Goal: Information Seeking & Learning: Learn about a topic

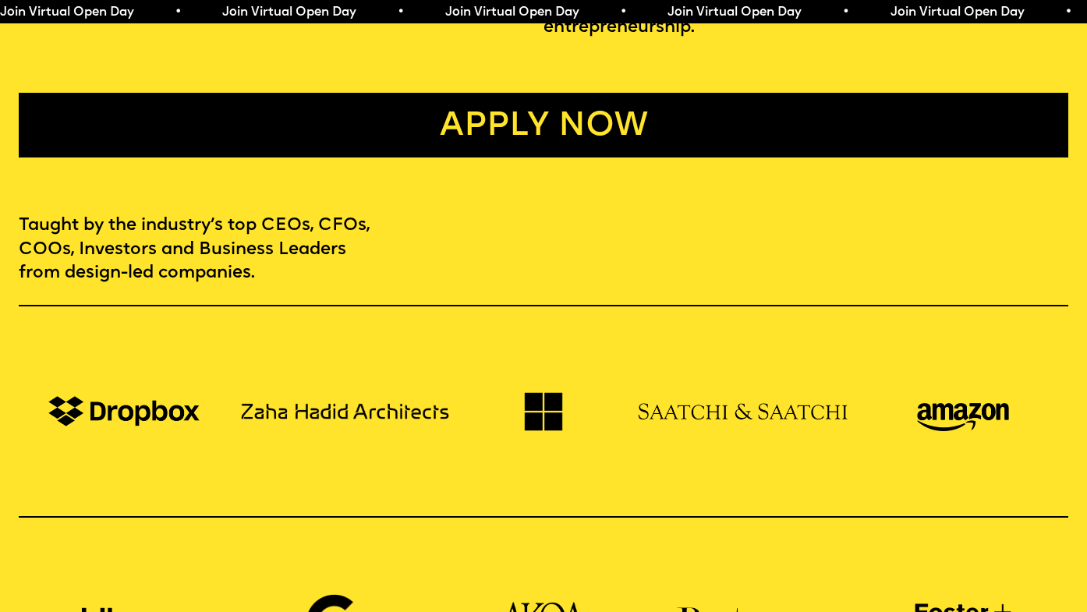
click at [504, 112] on link "Apply now" at bounding box center [544, 125] width 1050 height 65
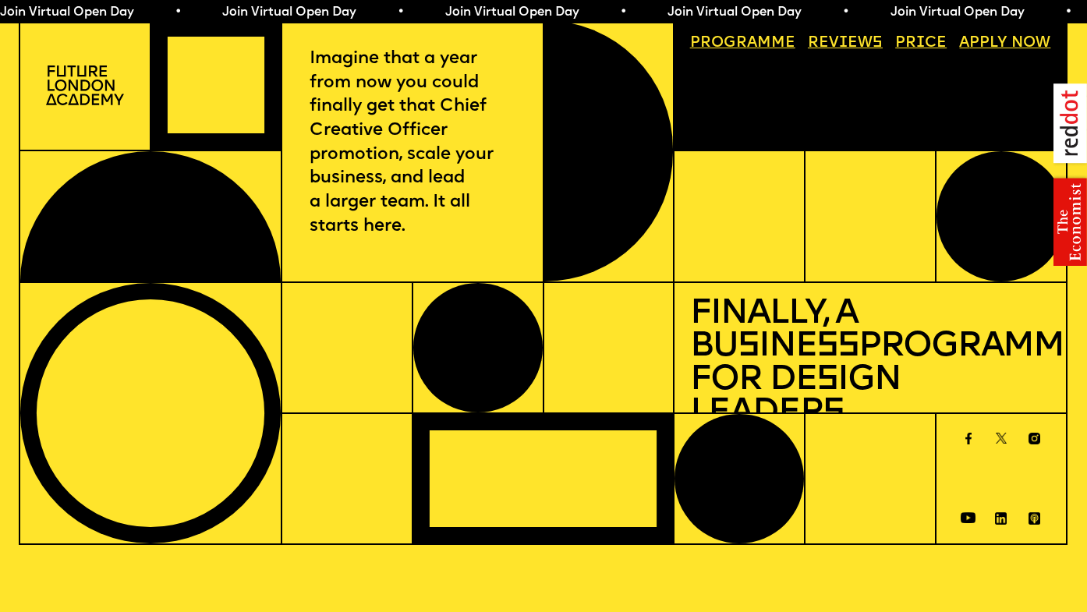
click at [56, 87] on img at bounding box center [85, 86] width 78 height 40
click at [237, 10] on span "Join Virtual Open Day • Join Virtual Open Day • Join Virtual Open Day • Join Vi…" at bounding box center [555, 12] width 1113 height 12
click at [98, 91] on img at bounding box center [85, 86] width 78 height 40
click at [113, 79] on img at bounding box center [85, 86] width 78 height 40
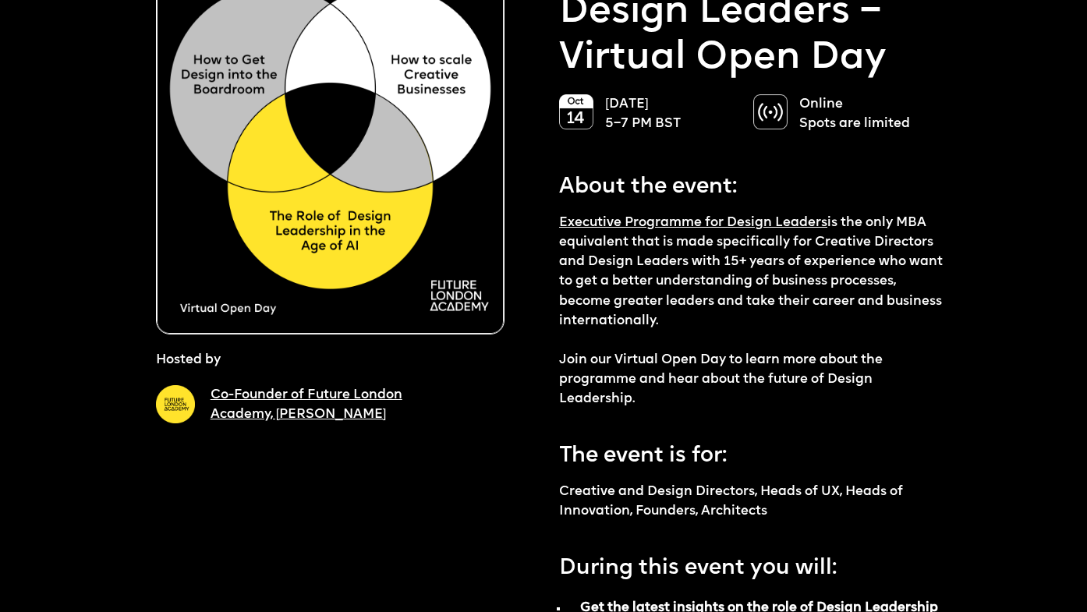
scroll to position [222, 0]
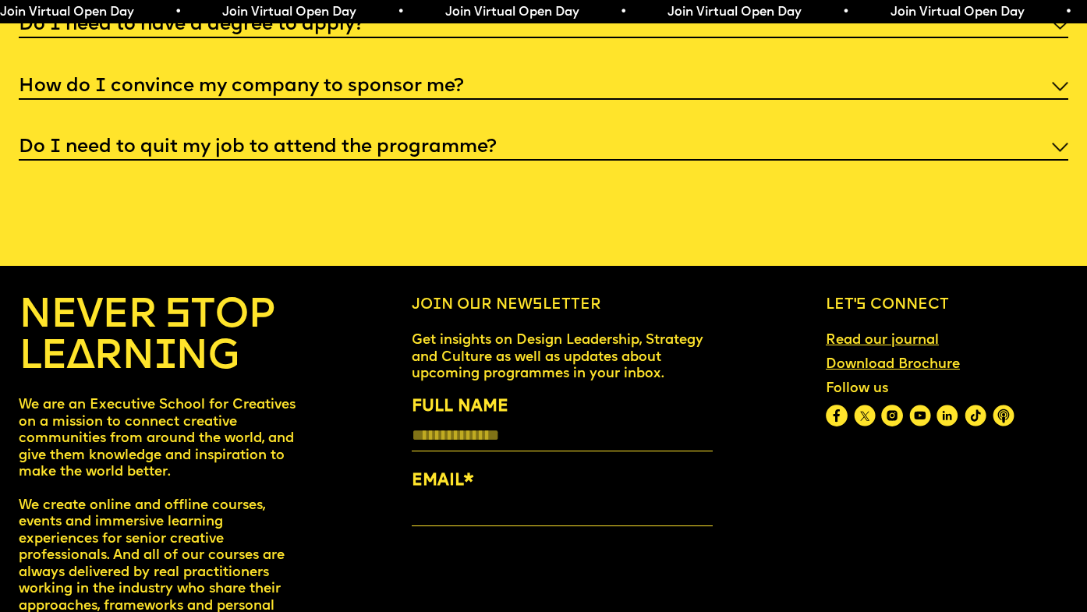
scroll to position [5958, 0]
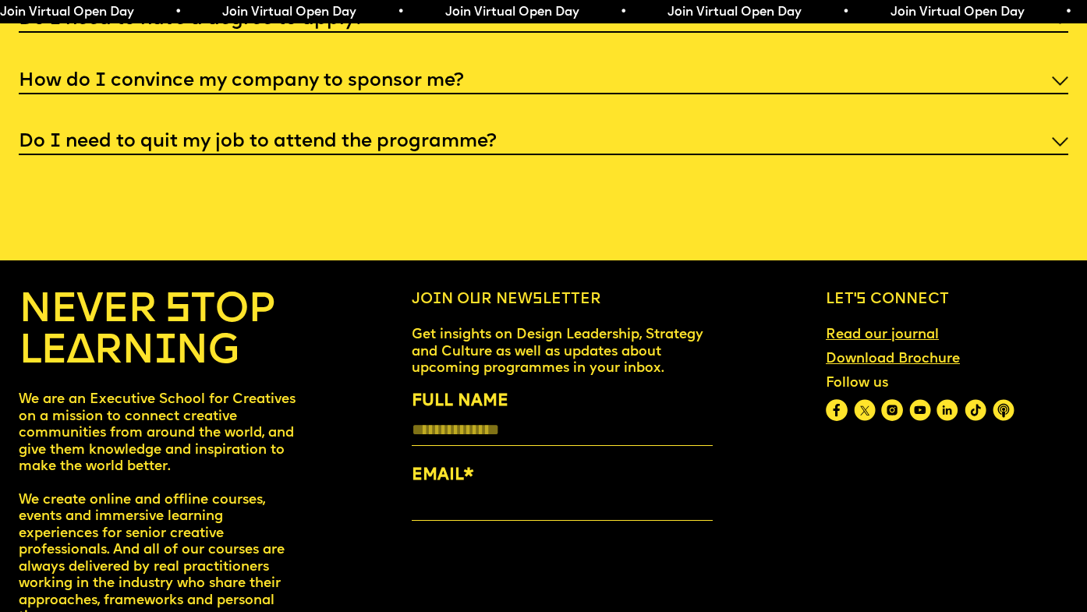
click at [192, 316] on h4 "NEVER STOP LEARNING" at bounding box center [158, 332] width 279 height 83
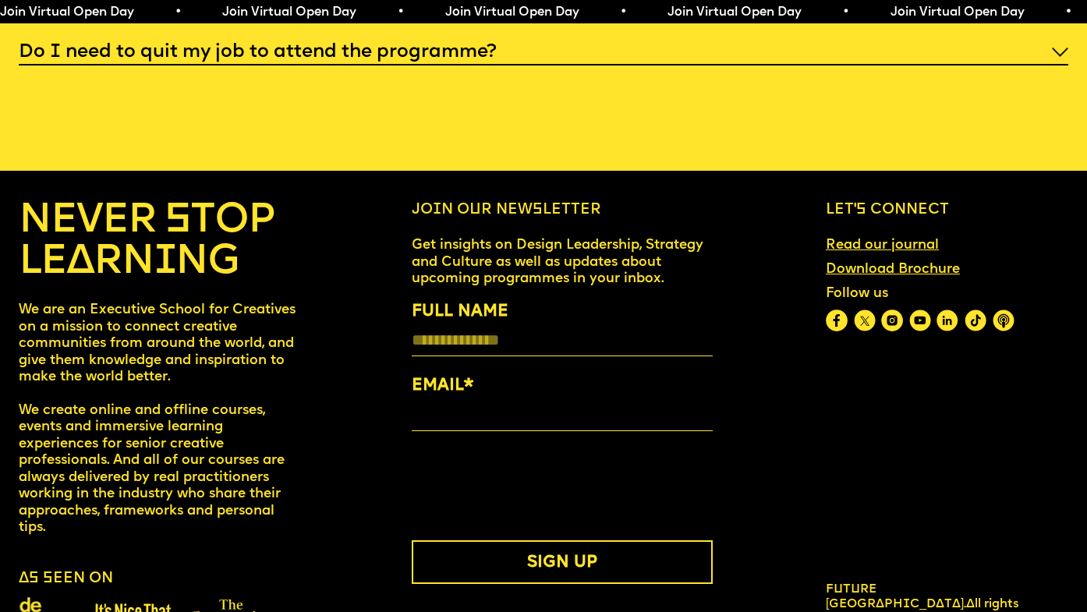
scroll to position [6081, 0]
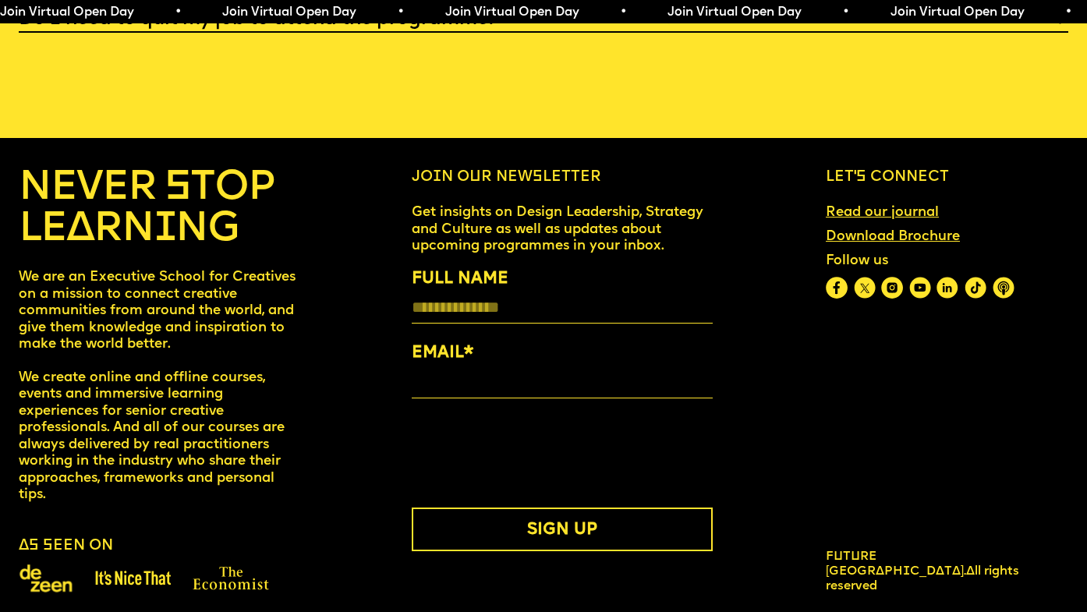
click at [899, 277] on img at bounding box center [892, 288] width 22 height 22
click at [97, 571] on img at bounding box center [133, 579] width 76 height 16
click at [907, 559] on span "Future London Academy." at bounding box center [896, 564] width 140 height 27
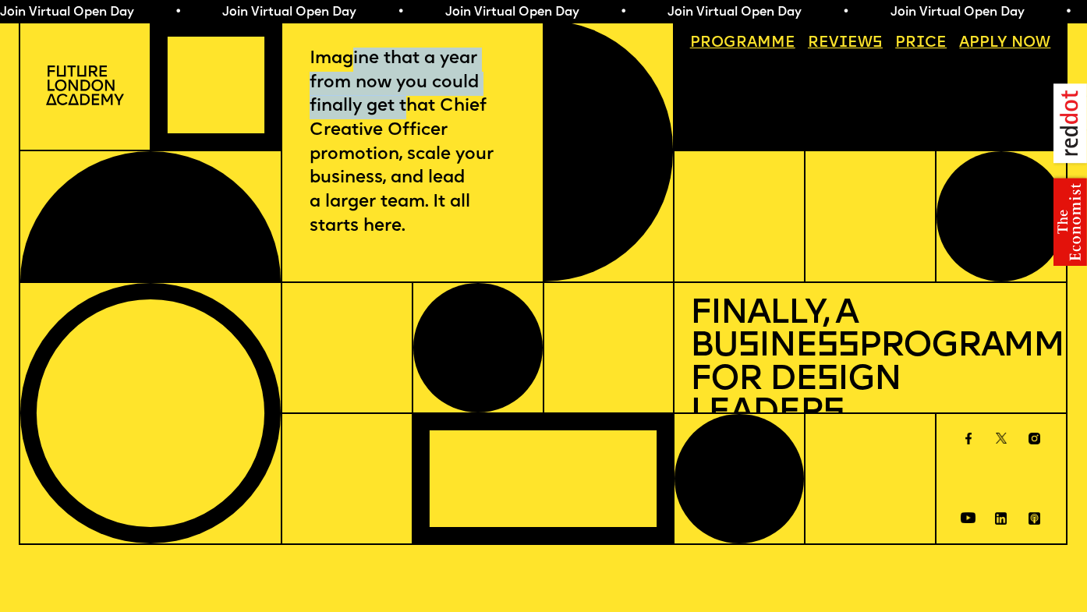
drag, startPoint x: 356, startPoint y: 66, endPoint x: 408, endPoint y: 115, distance: 71.7
click at [406, 115] on p "Imagine that a year from now you could finally get that Chief Creative Officer …" at bounding box center [413, 143] width 206 height 191
click at [408, 115] on p "Imagine that a year from now you could finally get that Chief Creative Officer …" at bounding box center [413, 143] width 206 height 191
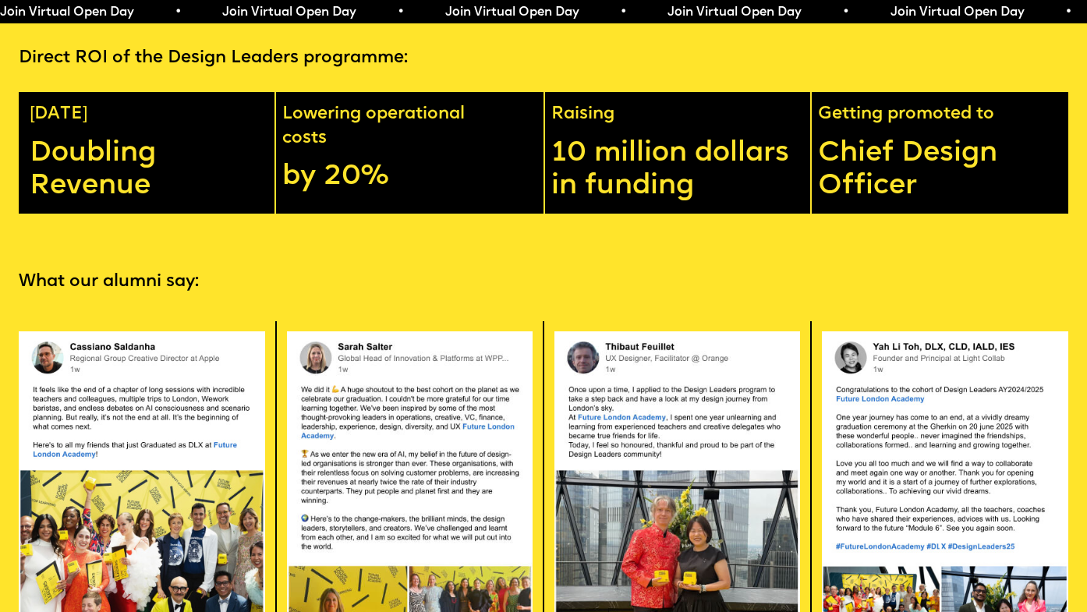
scroll to position [3028, 0]
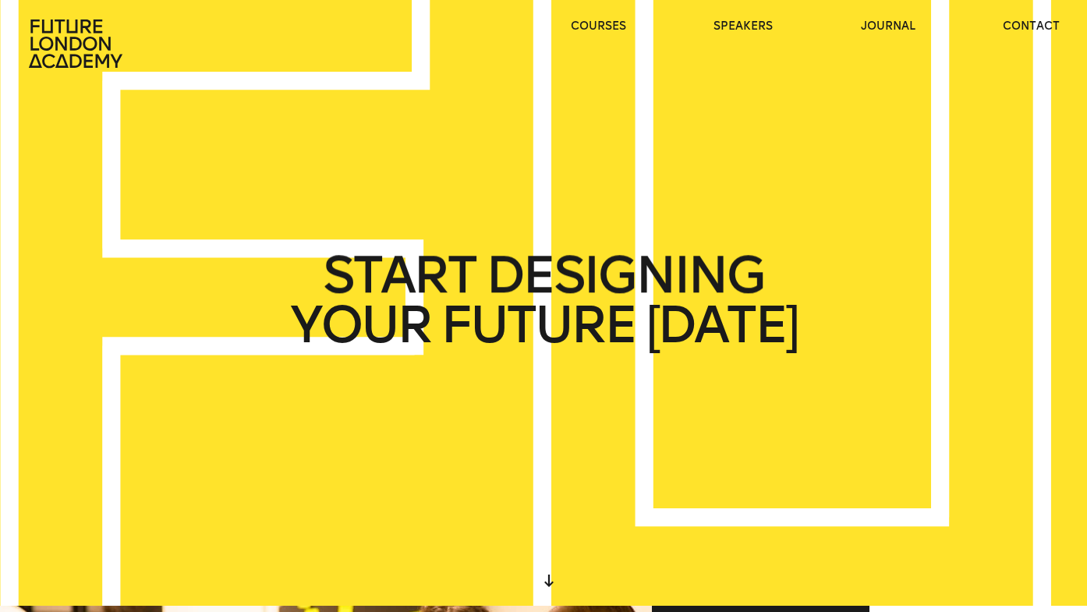
drag, startPoint x: 682, startPoint y: 210, endPoint x: 475, endPoint y: 210, distance: 206.7
click at [475, 210] on div "START DESIGNING YOUR FUTURE [DATE] WE CREATE LEARNING EXPERIENCES IN THE HEART …" at bounding box center [543, 300] width 1087 height 612
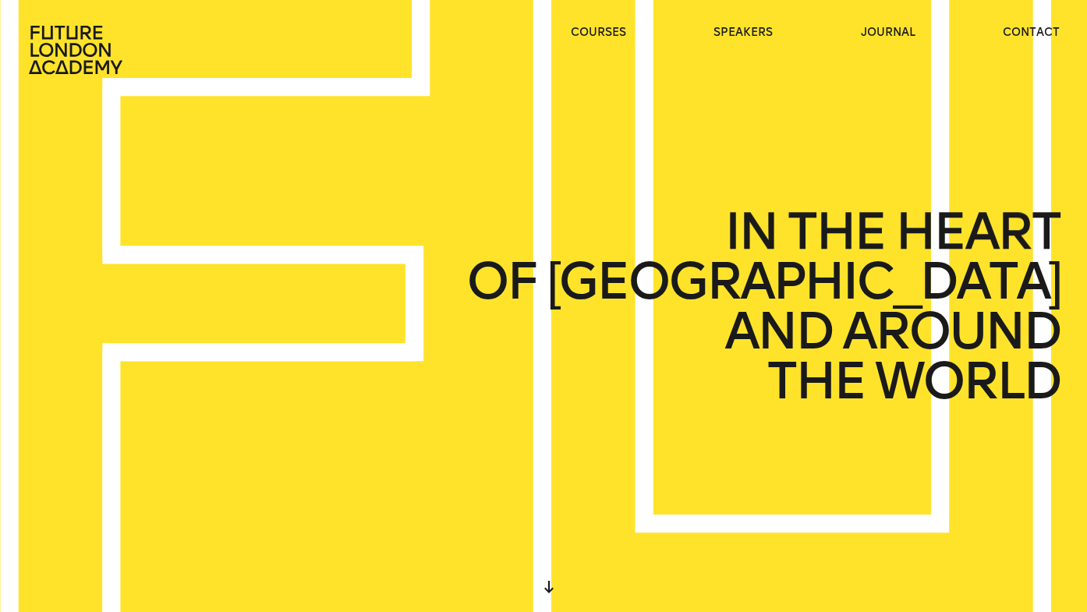
drag, startPoint x: 875, startPoint y: 278, endPoint x: 672, endPoint y: 196, distance: 219.5
click at [672, 196] on div "START DESIGNING YOUR FUTURE TODAY WE CREATE LEARNING EXPERIENCES IN THE HEART O…" at bounding box center [543, 306] width 1087 height 612
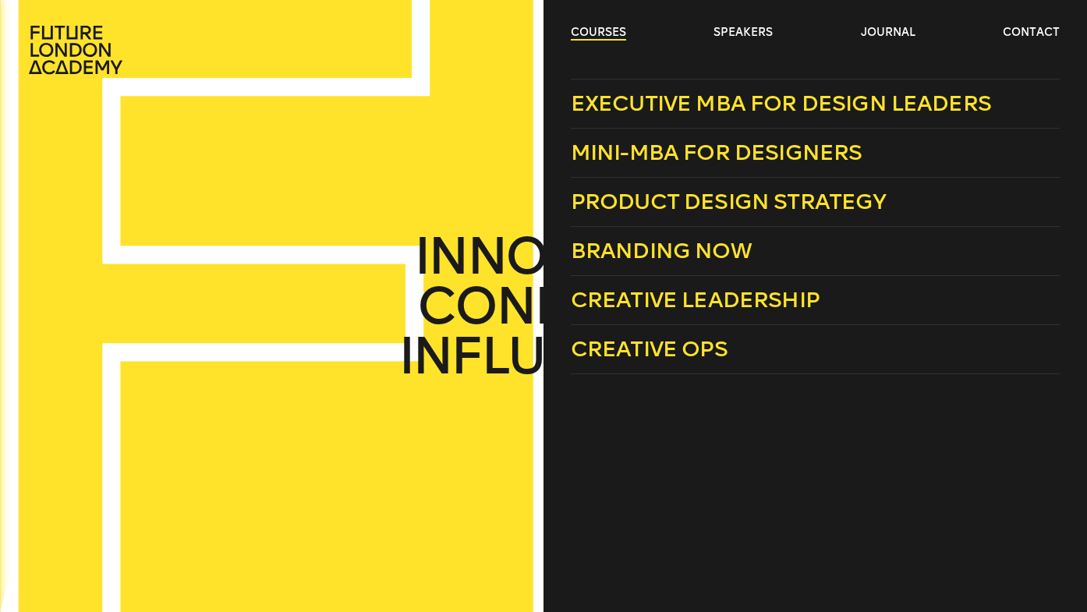
click at [616, 31] on link "courses" at bounding box center [598, 33] width 55 height 16
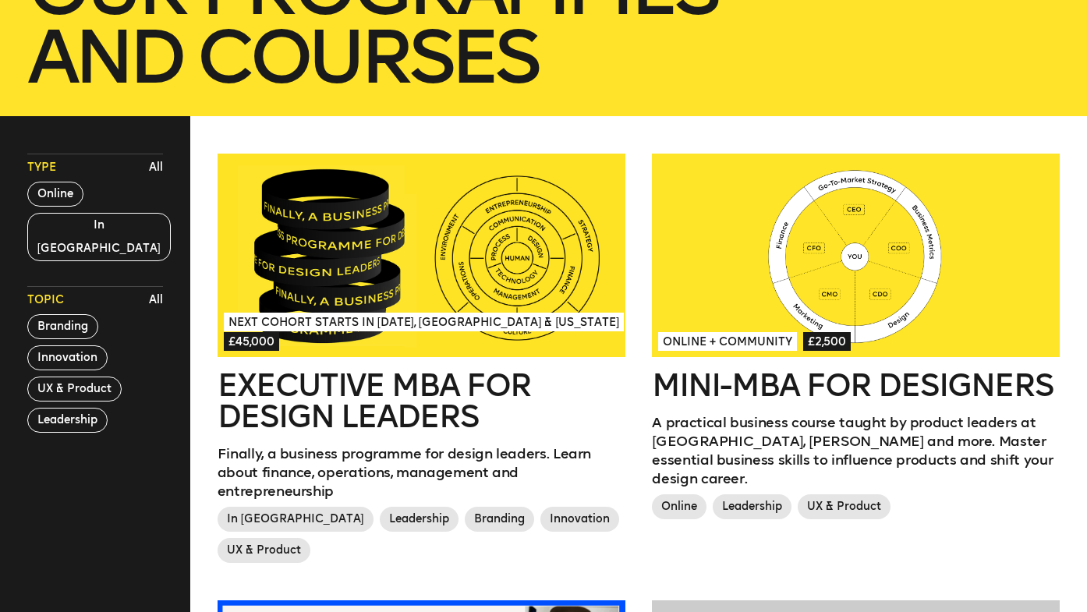
scroll to position [358, 0]
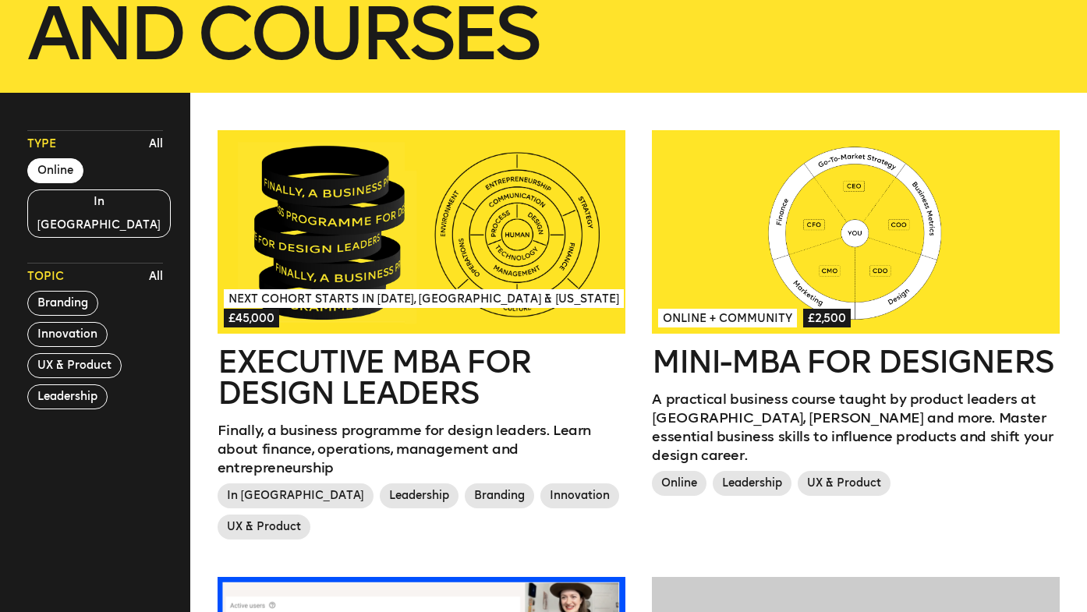
click at [49, 165] on button "Online" at bounding box center [55, 170] width 56 height 25
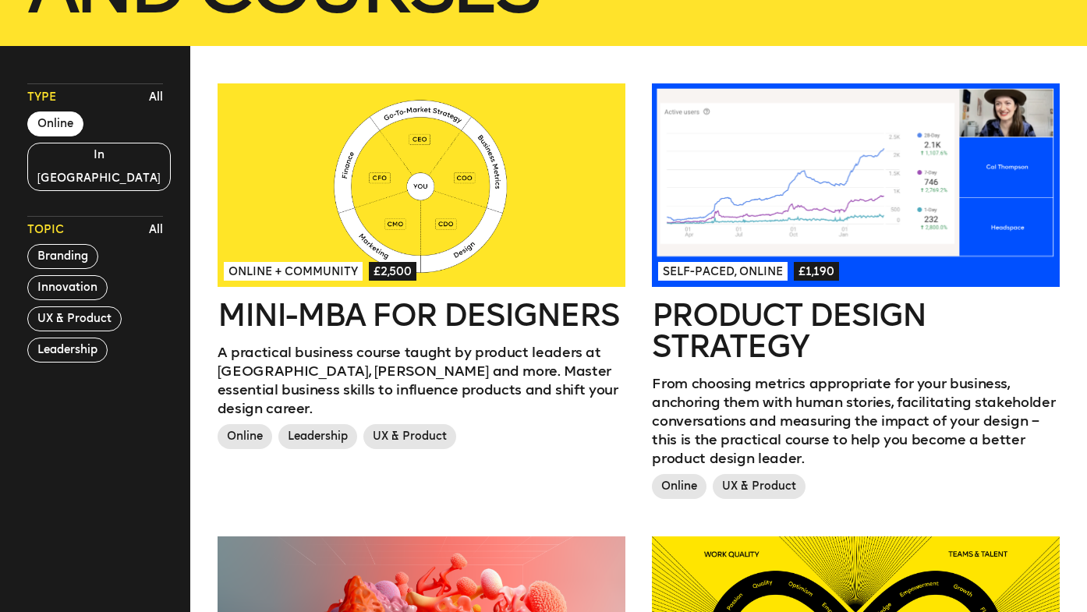
scroll to position [378, 0]
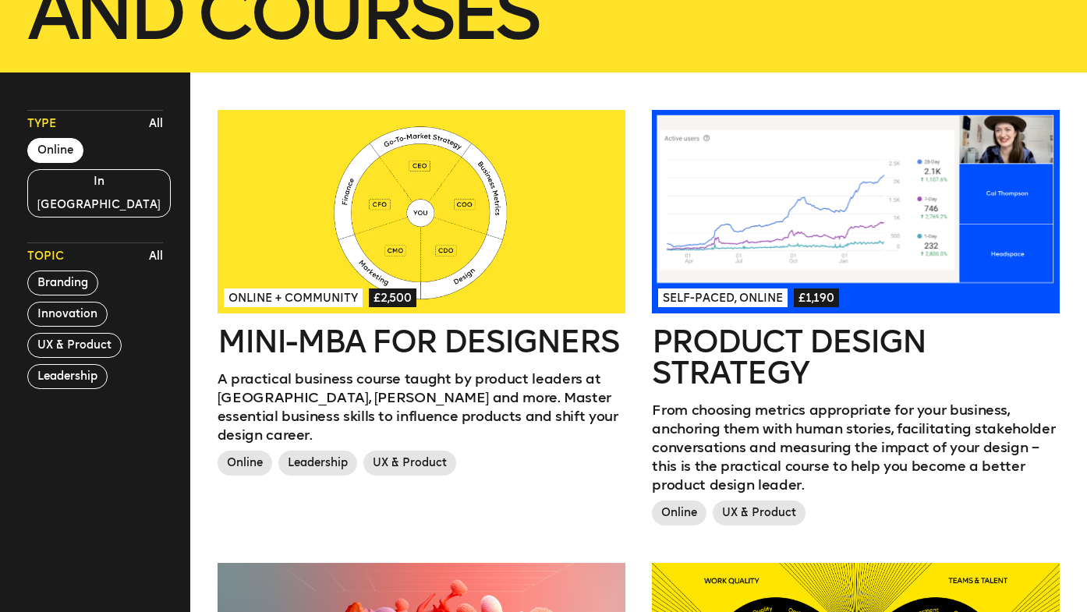
click at [787, 190] on div at bounding box center [856, 212] width 408 height 204
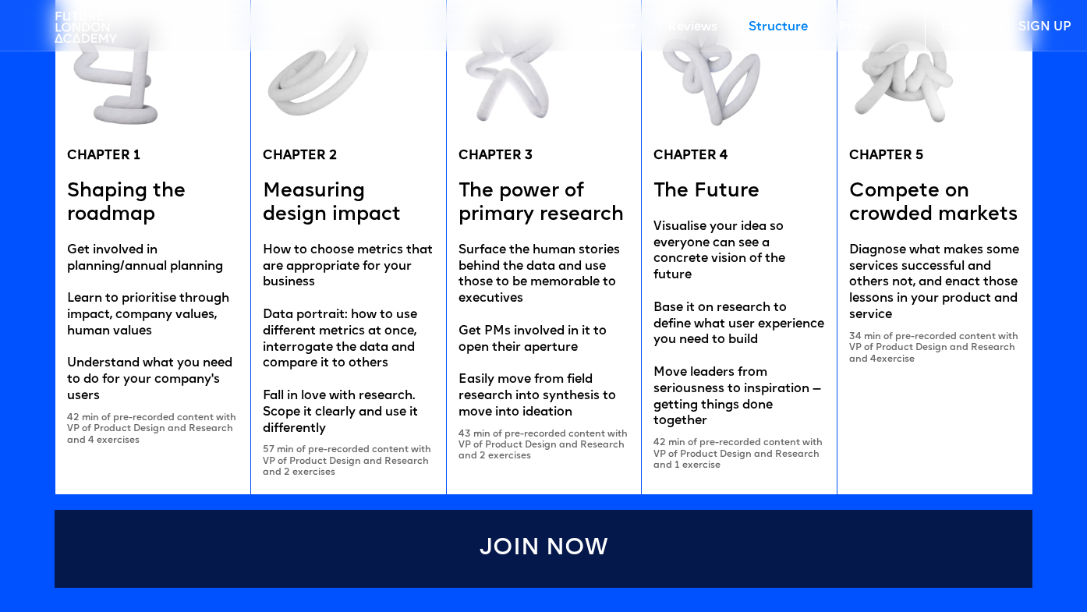
scroll to position [3073, 0]
